Goal: Task Accomplishment & Management: Manage account settings

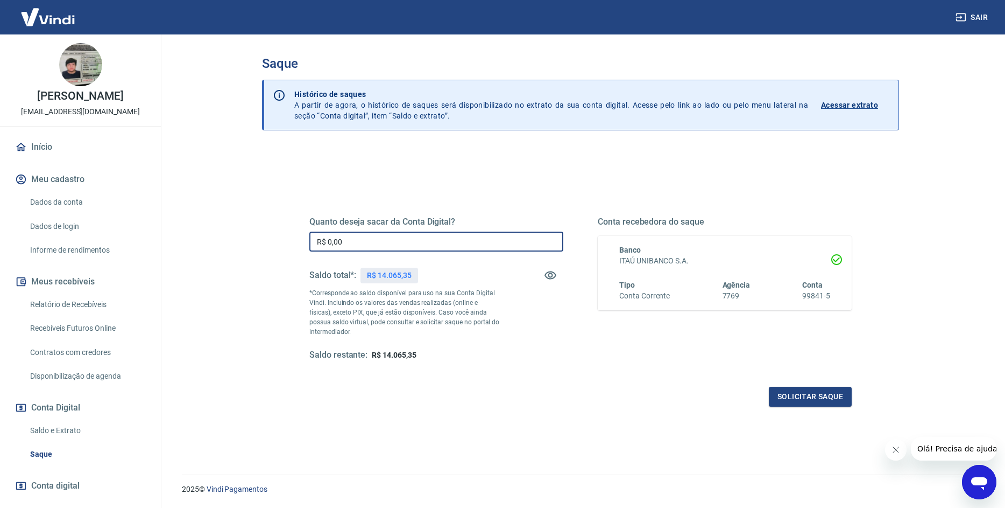
click at [354, 241] on input "R$ 0,00" at bounding box center [436, 241] width 254 height 20
click at [328, 241] on input "R$ 4.065,35" at bounding box center [436, 241] width 254 height 20
type input "R$ 14.065,35"
click at [804, 400] on button "Solicitar saque" at bounding box center [810, 396] width 83 height 20
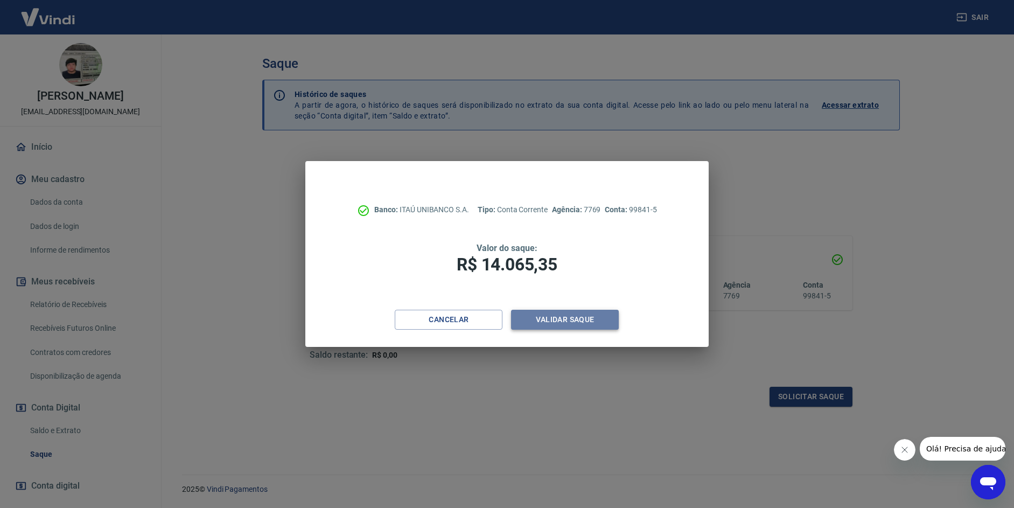
click at [572, 315] on button "Validar saque" at bounding box center [565, 319] width 108 height 20
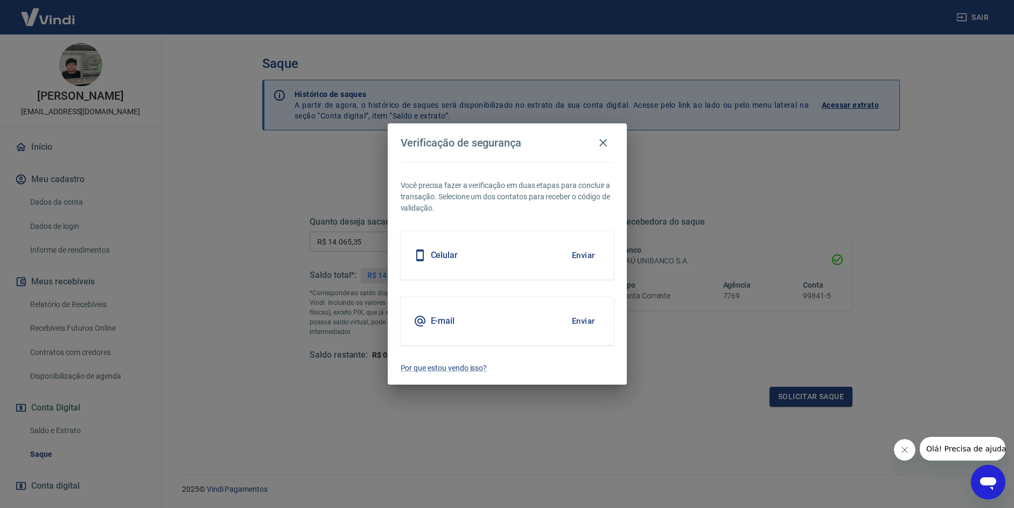
click at [547, 261] on div "Celular Enviar" at bounding box center [506, 255] width 213 height 48
click at [590, 256] on button "Enviar" at bounding box center [583, 255] width 35 height 23
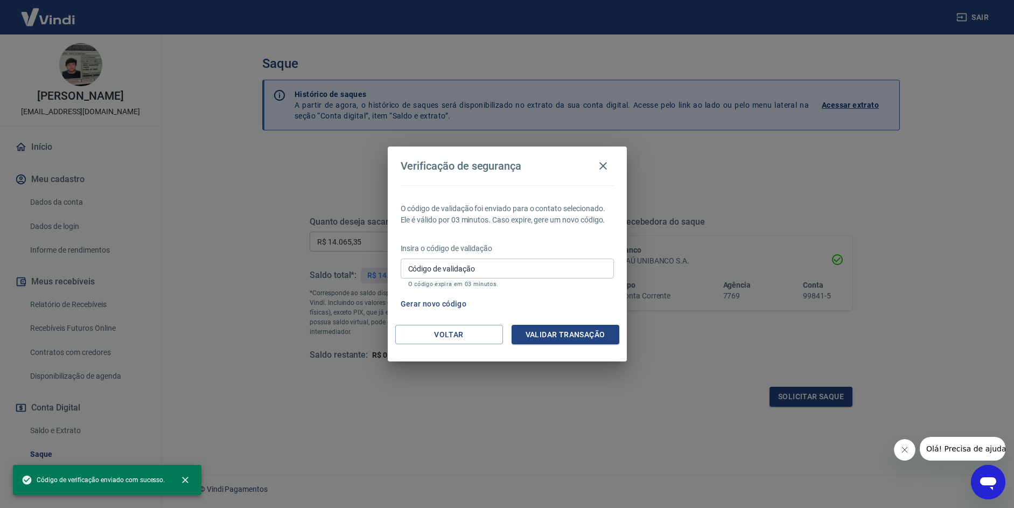
click at [476, 262] on input "Código de validação" at bounding box center [506, 268] width 213 height 20
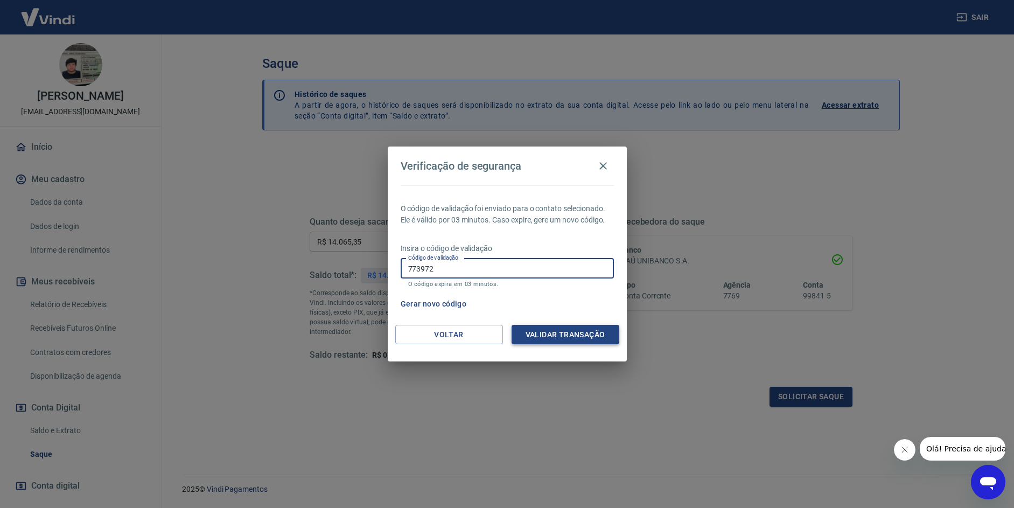
type input "773972"
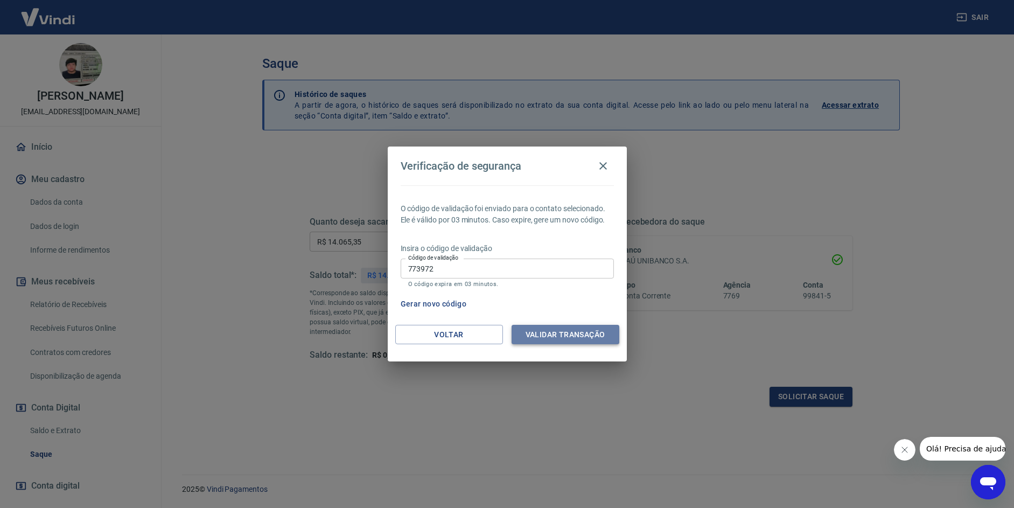
click at [523, 329] on button "Validar transação" at bounding box center [565, 335] width 108 height 20
